Goal: Navigation & Orientation: Find specific page/section

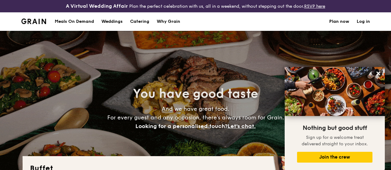
select select
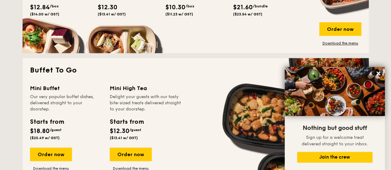
scroll to position [278, 0]
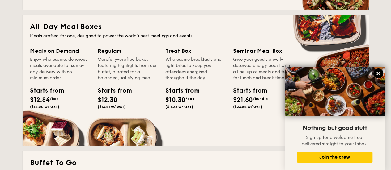
click at [379, 75] on icon at bounding box center [379, 74] width 6 height 6
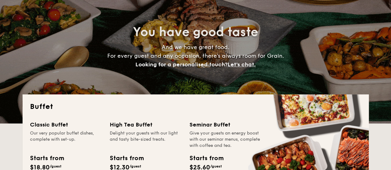
scroll to position [0, 0]
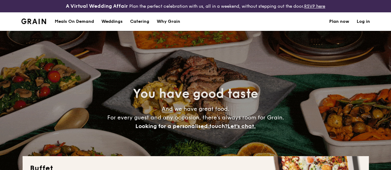
click at [89, 26] on div "Meals On Demand" at bounding box center [74, 21] width 39 height 19
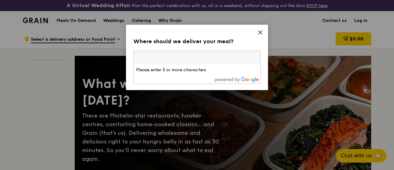
drag, startPoint x: 0, startPoint y: 0, endPoint x: 248, endPoint y: 53, distance: 253.6
click at [248, 53] on input "search" at bounding box center [197, 58] width 127 height 14
click at [261, 32] on icon at bounding box center [261, 33] width 6 height 6
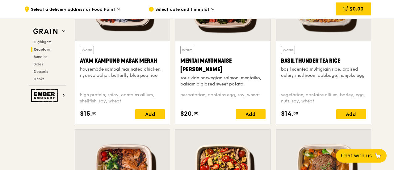
scroll to position [488, 0]
